Goal: Task Accomplishment & Management: Complete application form

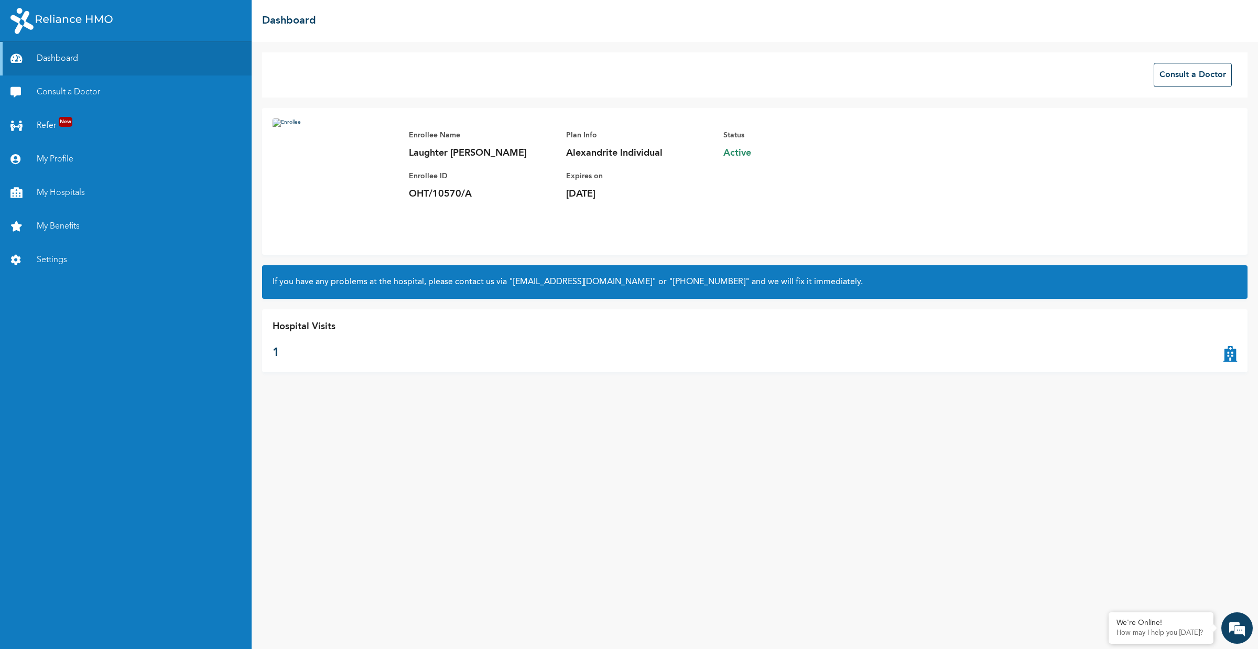
click at [1227, 360] on icon at bounding box center [1230, 341] width 14 height 42
click at [1212, 72] on button "Consult a Doctor" at bounding box center [1193, 75] width 78 height 24
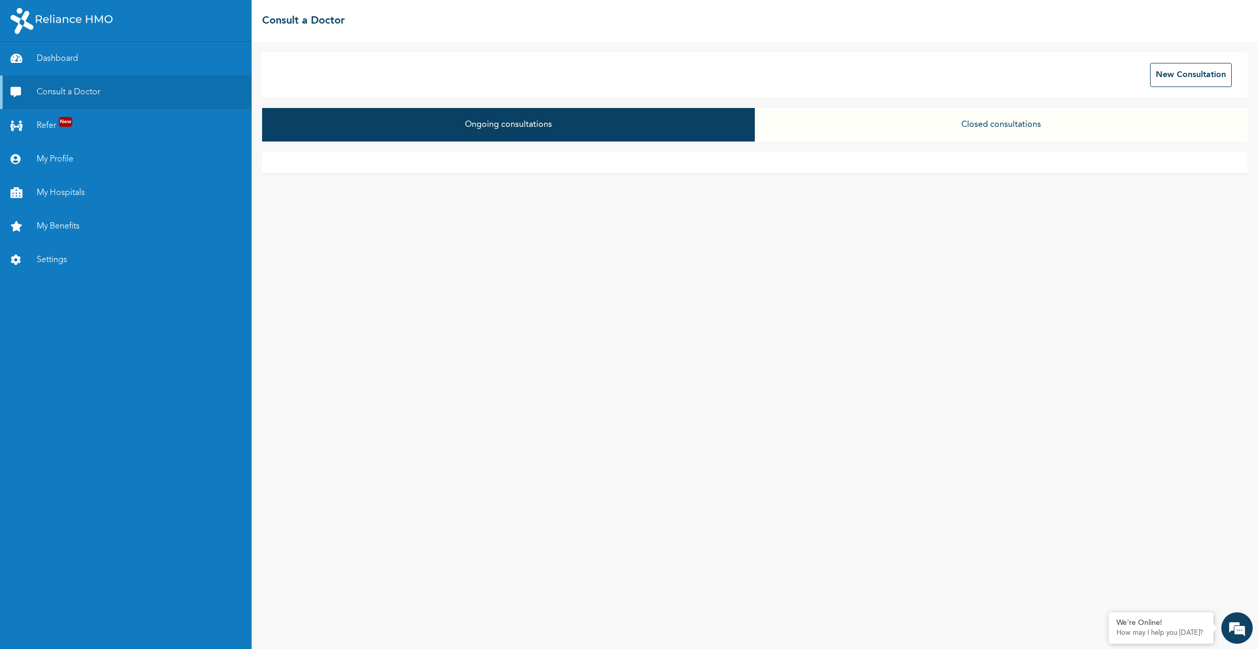
click at [939, 126] on button "Closed consultations" at bounding box center [1001, 125] width 493 height 34
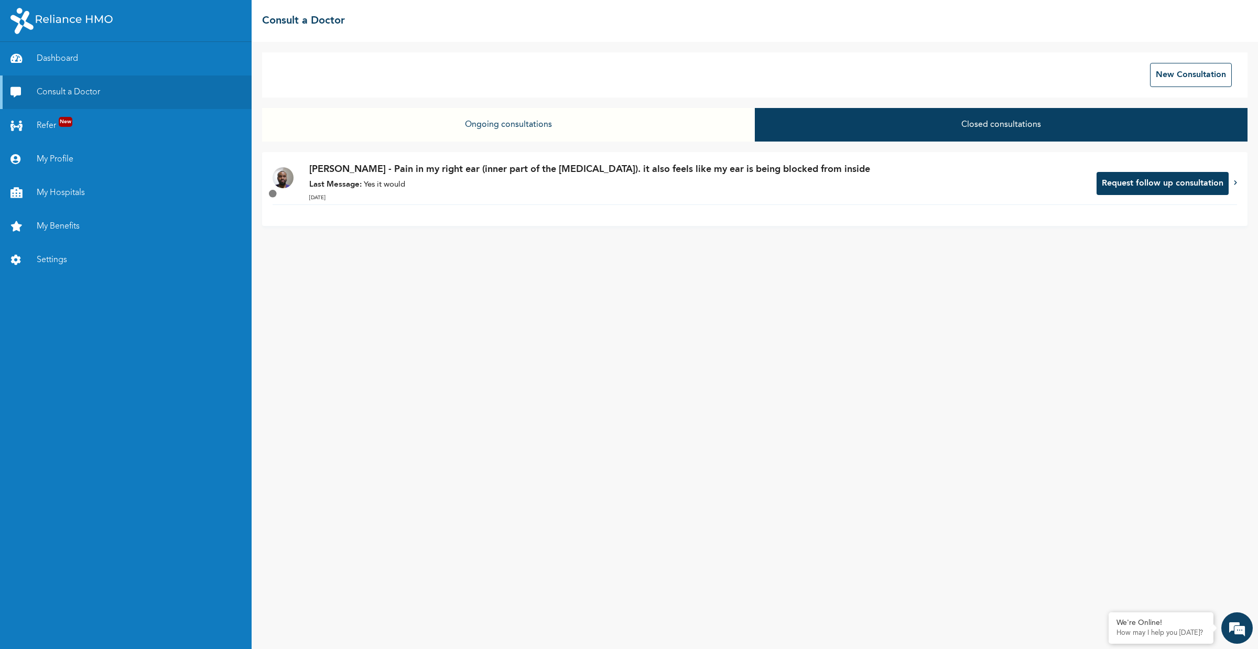
click at [618, 131] on button "Ongoing consultations" at bounding box center [508, 125] width 493 height 34
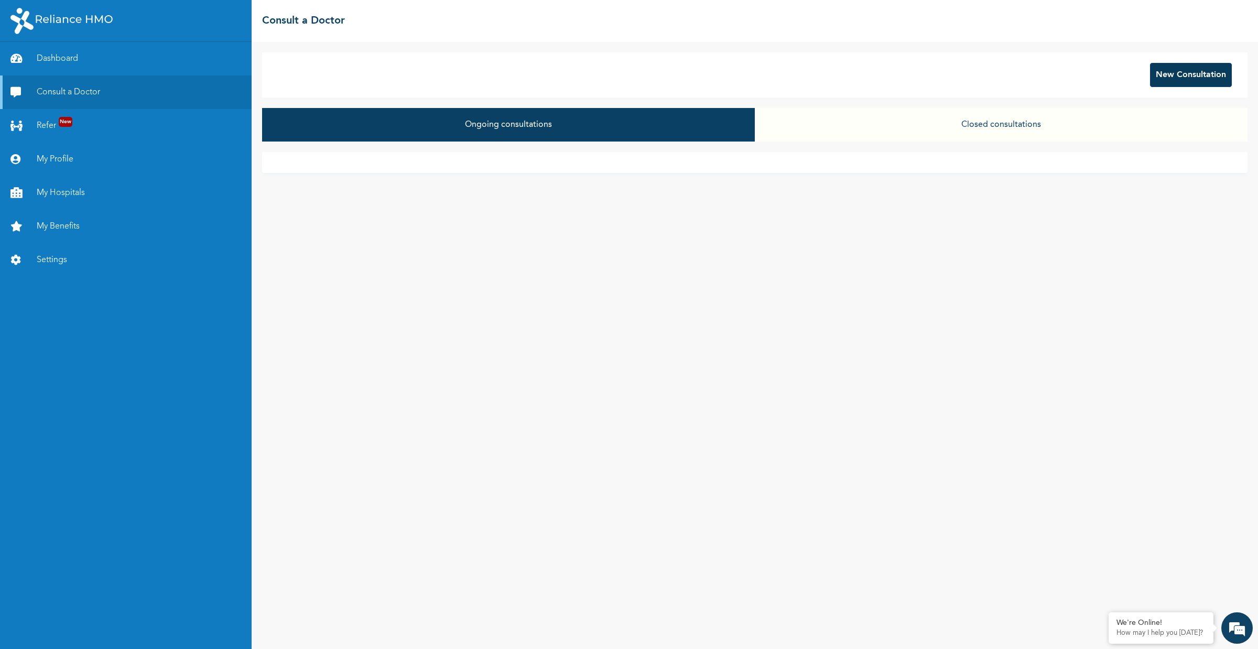
click at [1193, 77] on button "New Consultation" at bounding box center [1191, 75] width 82 height 24
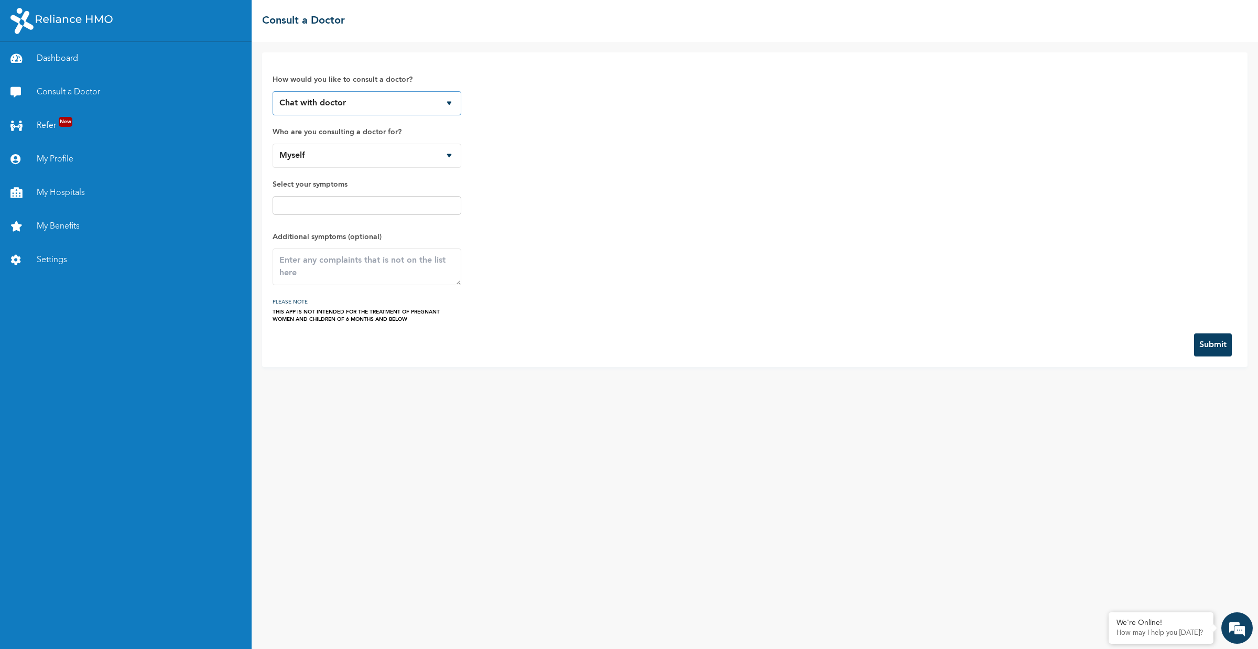
click at [340, 106] on select "Chat with doctor Phone Call" at bounding box center [367, 103] width 189 height 24
click at [273, 91] on select "Chat with doctor Phone Call" at bounding box center [367, 103] width 189 height 24
click at [363, 150] on select "Myself" at bounding box center [367, 156] width 189 height 24
click at [350, 205] on input "text" at bounding box center [367, 205] width 182 height 13
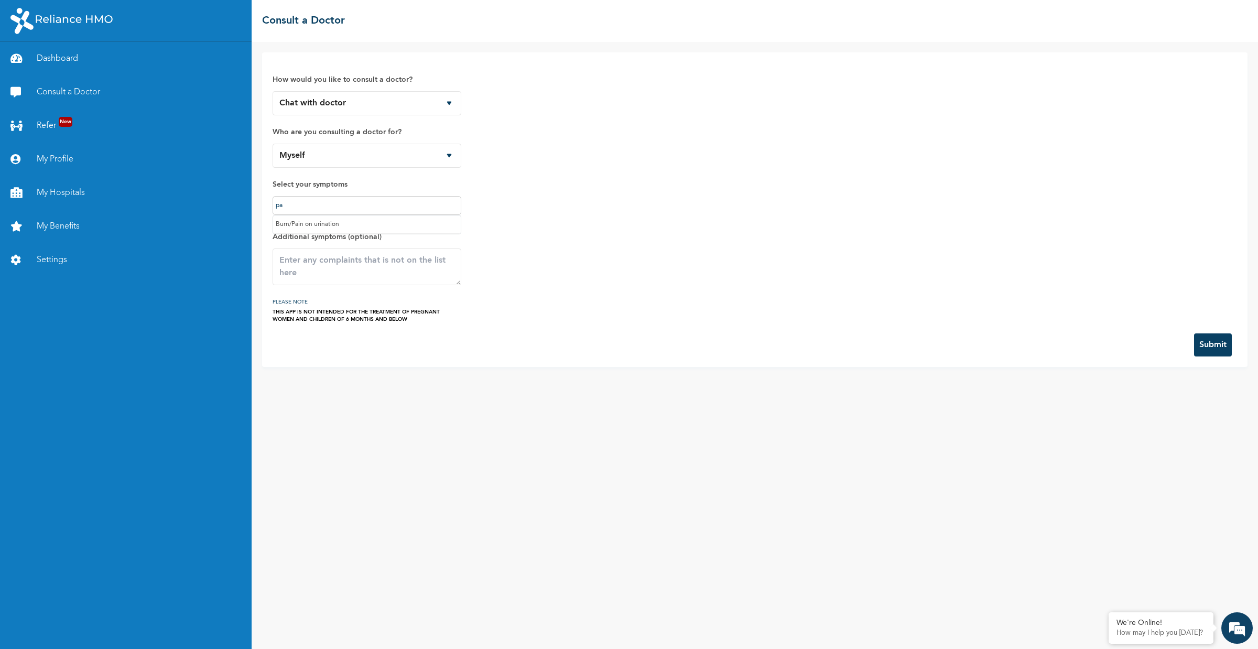
type input "p"
type input "e"
click at [428, 462] on div "How would you like to consult a doctor? Chat with doctor Phone Call Who are you…" at bounding box center [755, 345] width 1006 height 607
drag, startPoint x: 137, startPoint y: 21, endPoint x: 8, endPoint y: 5, distance: 129.9
click at [8, 5] on div at bounding box center [126, 21] width 252 height 42
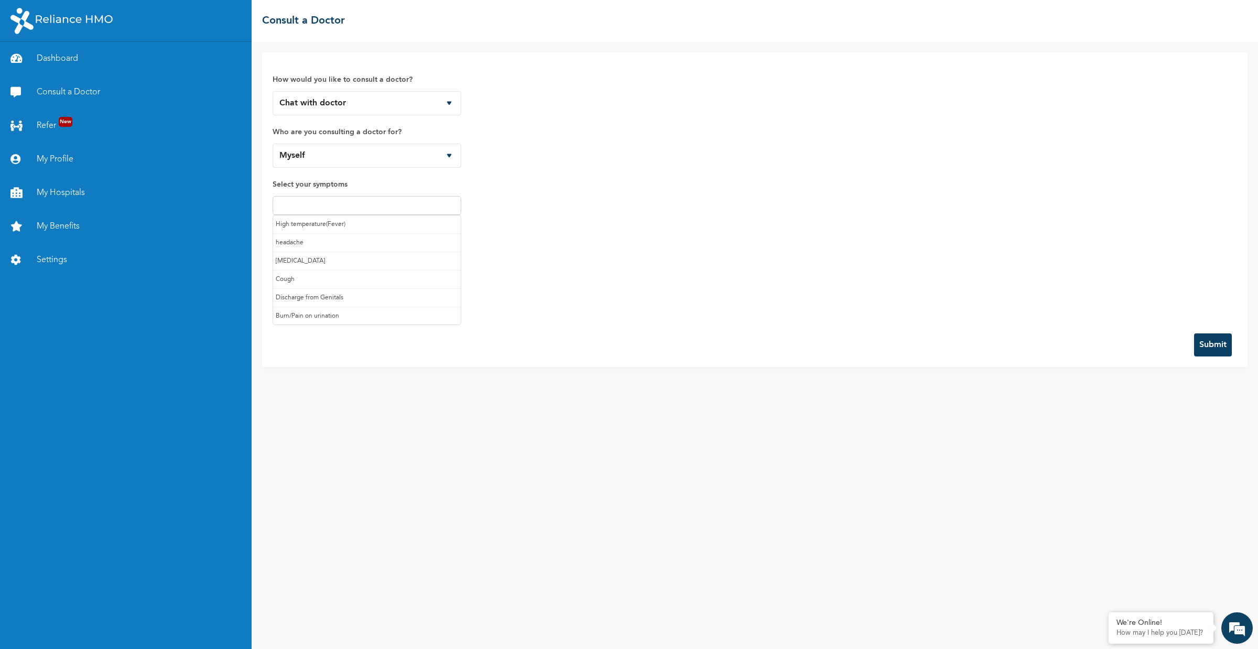
click at [356, 209] on input "text" at bounding box center [367, 205] width 182 height 13
type input "Twitching in ey"
click at [617, 211] on div "How would you like to consult a doctor? Chat with doctor Phone Call Who are you…" at bounding box center [755, 193] width 964 height 260
click at [334, 269] on textarea at bounding box center [367, 266] width 189 height 37
paste textarea "Twitching in ey"
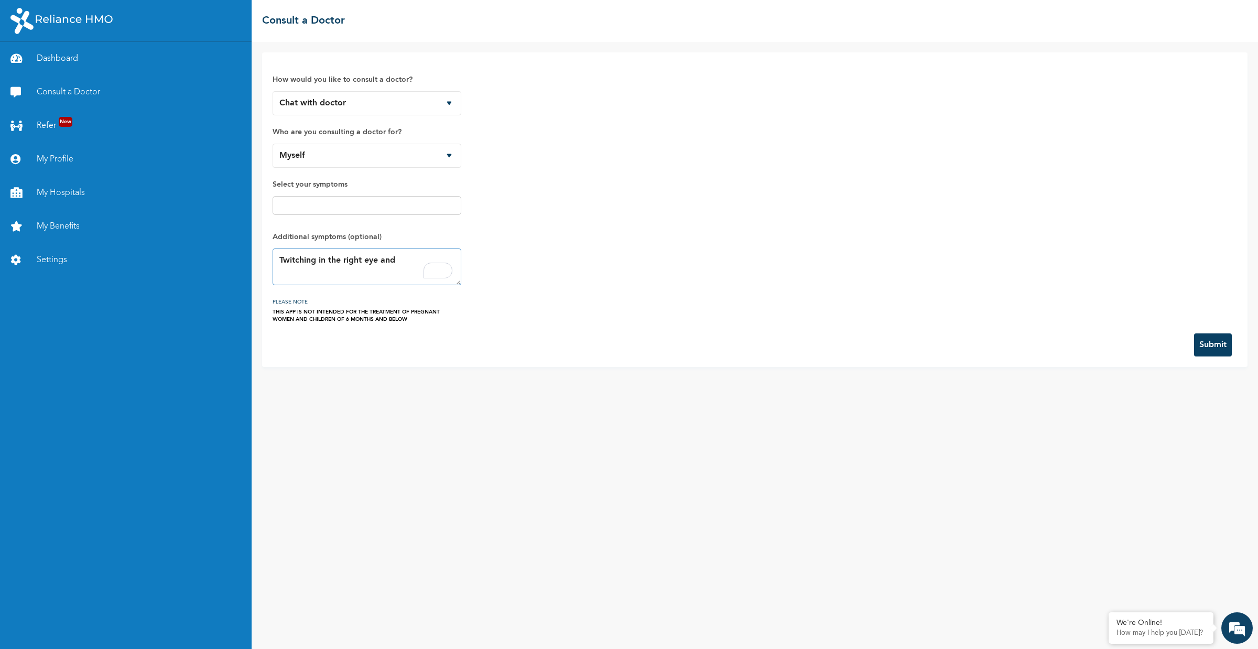
click at [417, 260] on textarea "Twitching in the right eye and" at bounding box center [367, 266] width 189 height 37
type textarea "Twitching in the right eye and pulsing pain in the right gym"
click at [391, 104] on select "Chat with doctor Phone Call" at bounding box center [367, 103] width 189 height 24
select select "2"
click at [273, 91] on select "Chat with doctor Phone Call" at bounding box center [367, 103] width 189 height 24
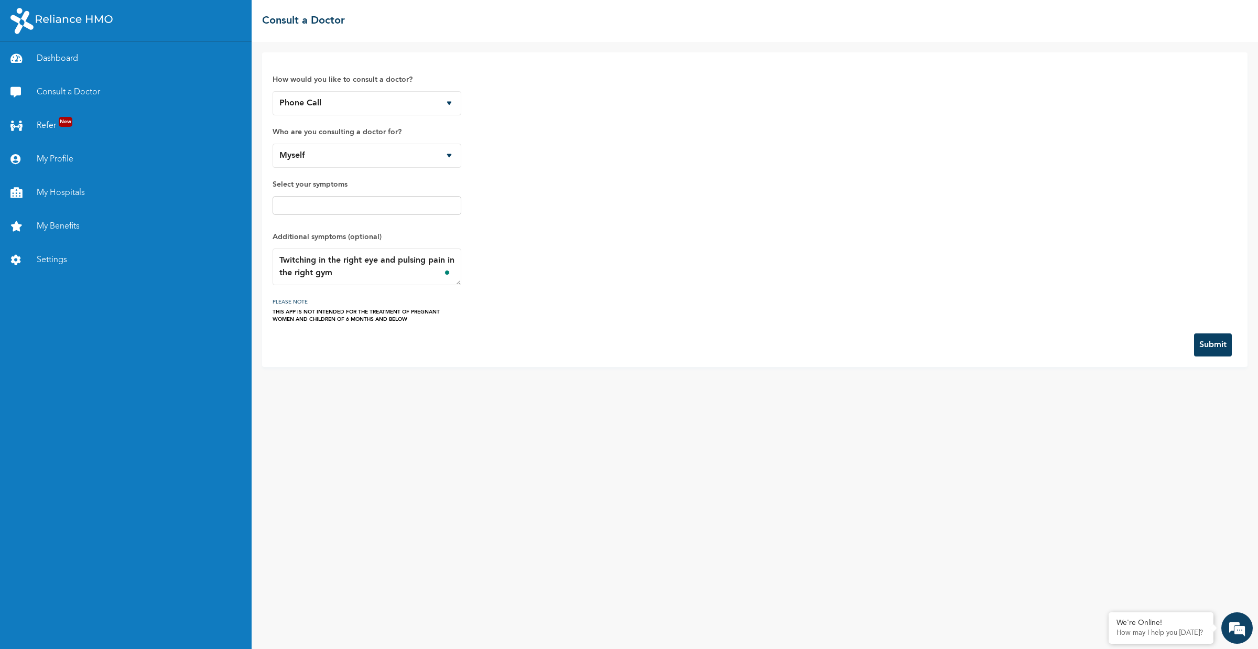
click at [1199, 338] on button "Submit" at bounding box center [1213, 344] width 38 height 23
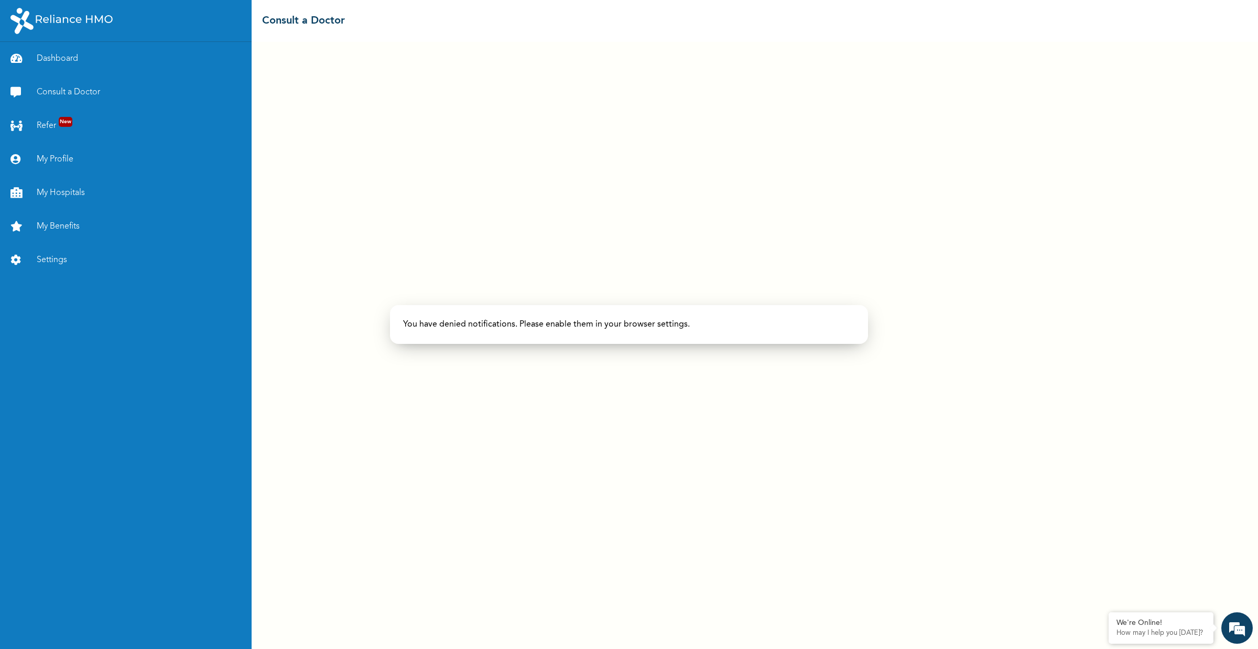
select select "2"
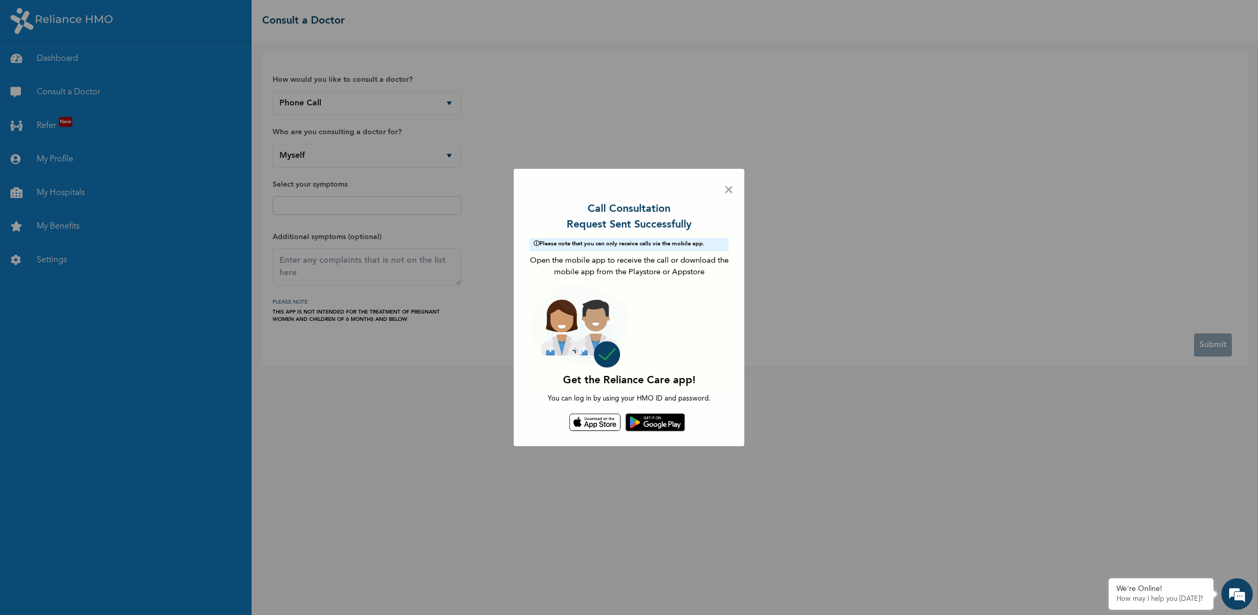
click at [727, 192] on span "×" at bounding box center [729, 190] width 10 height 22
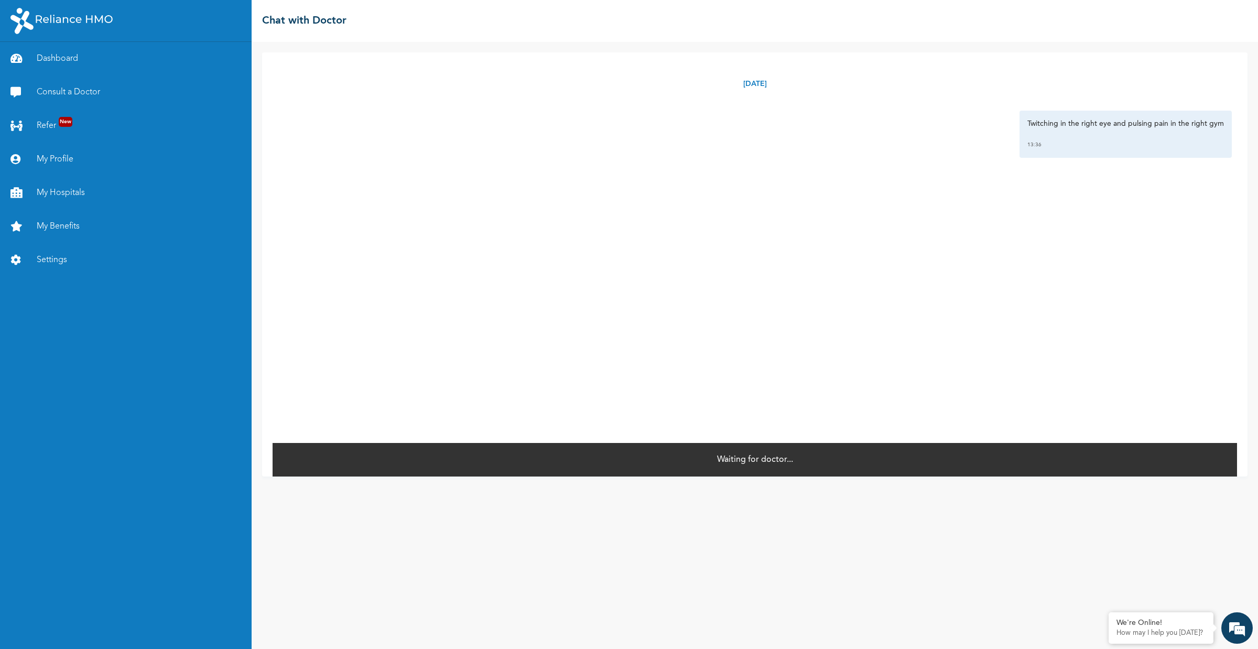
click at [1162, 153] on div "Twitching in the right eye and pulsing pain in the right gym 13:36" at bounding box center [1125, 134] width 212 height 47
click at [1101, 137] on div "Twitching in the right eye and pulsing pain in the right gym 13:36" at bounding box center [1125, 134] width 212 height 47
